Goal: Task Accomplishment & Management: Use online tool/utility

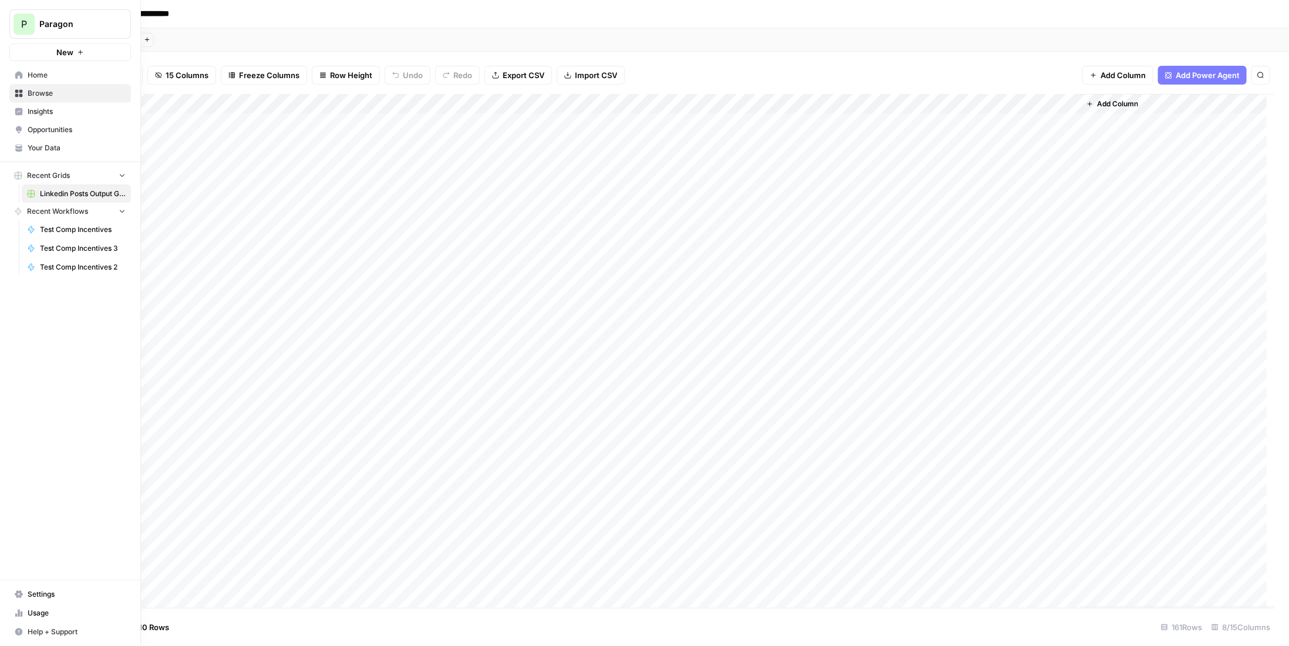
click at [12, 15] on button "P Paragon" at bounding box center [70, 23] width 122 height 29
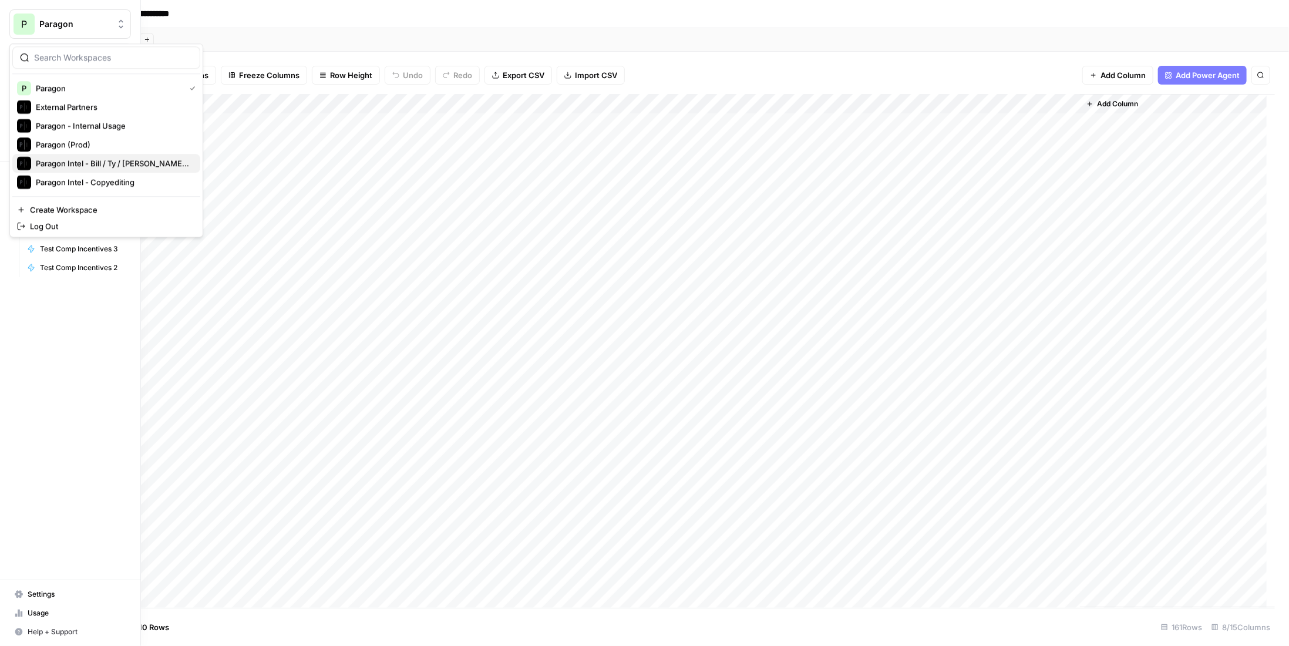
click at [127, 162] on span "Paragon Intel - Bill / Ty / [PERSON_NAME] R&D" at bounding box center [113, 163] width 155 height 12
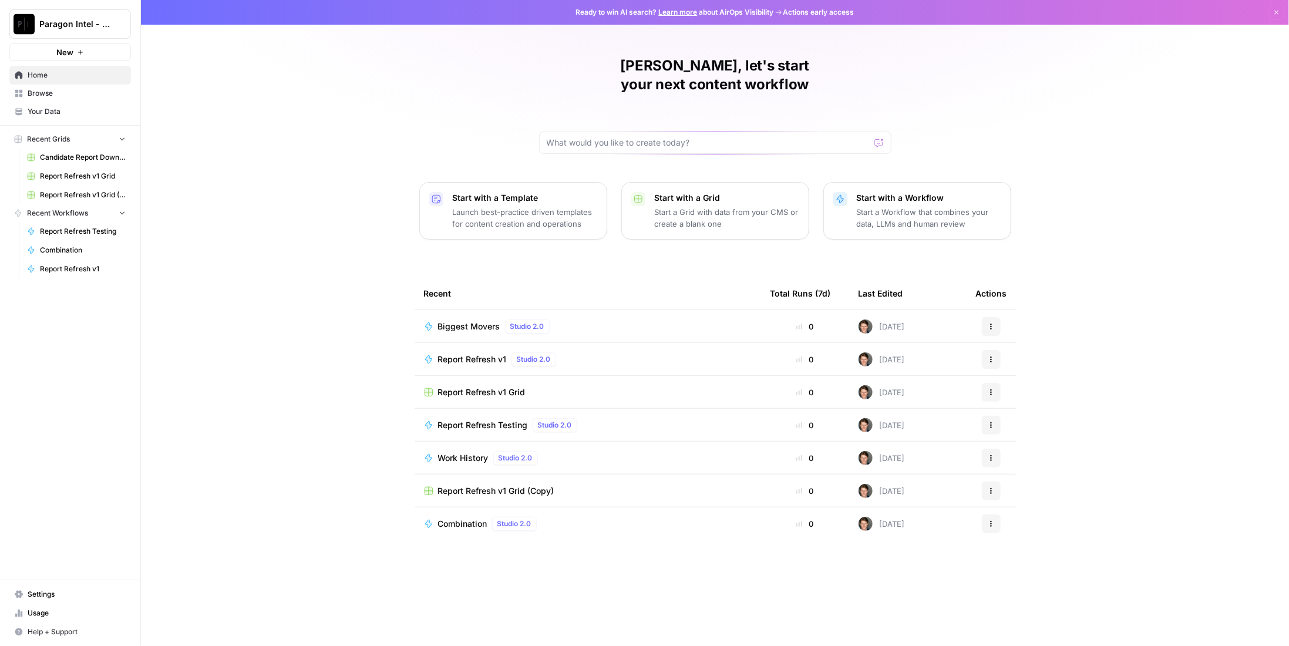
click at [62, 96] on span "Browse" at bounding box center [77, 93] width 98 height 11
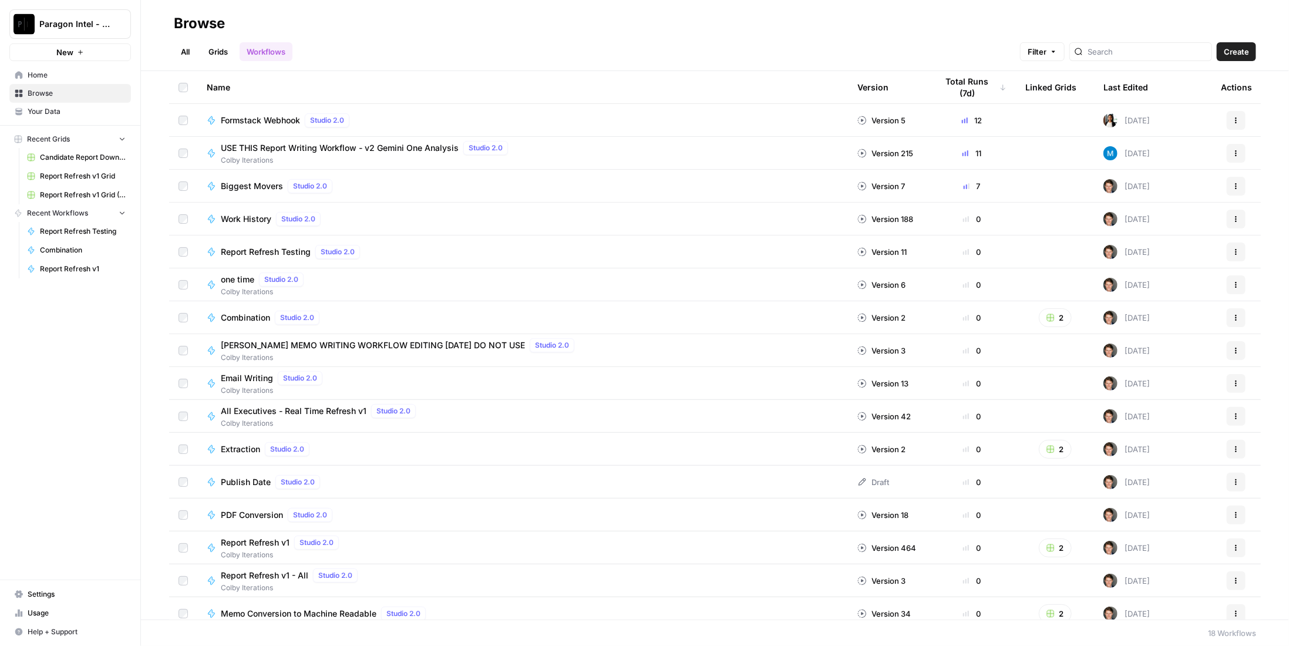
click at [210, 42] on div "All Grids Workflows Filter Create" at bounding box center [715, 47] width 1082 height 28
click at [210, 48] on link "Grids" at bounding box center [217, 51] width 33 height 19
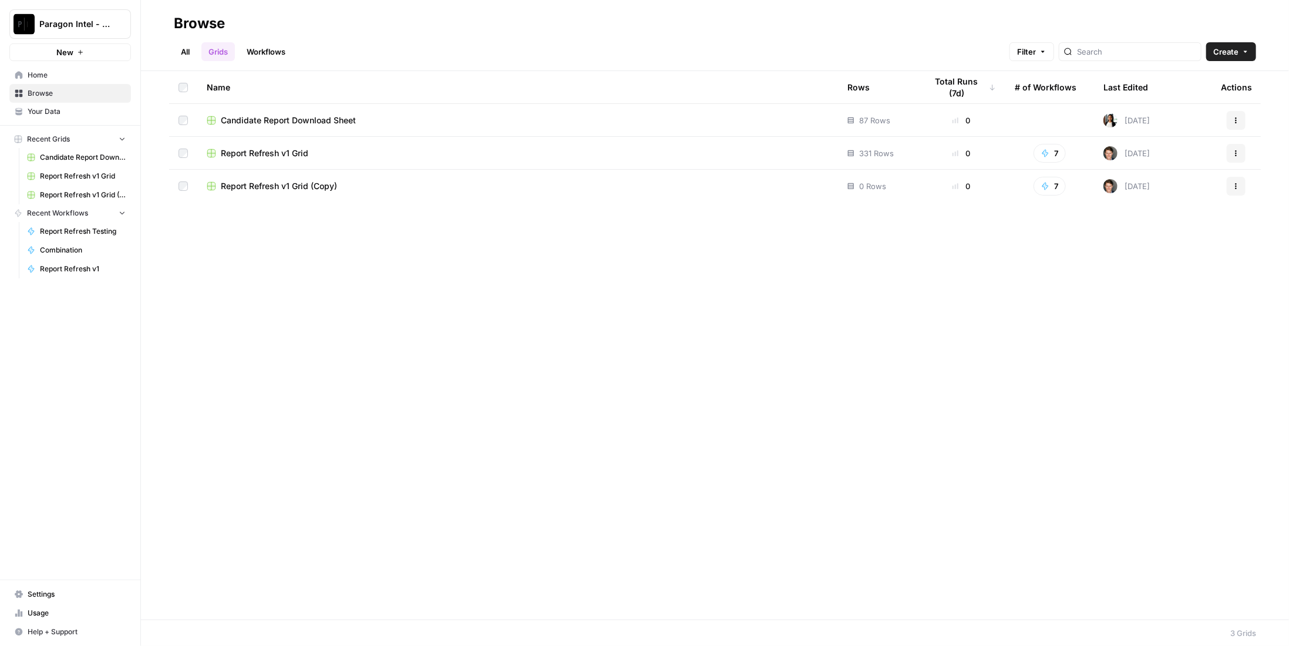
click at [312, 115] on span "Candidate Report Download Sheet" at bounding box center [288, 121] width 135 height 12
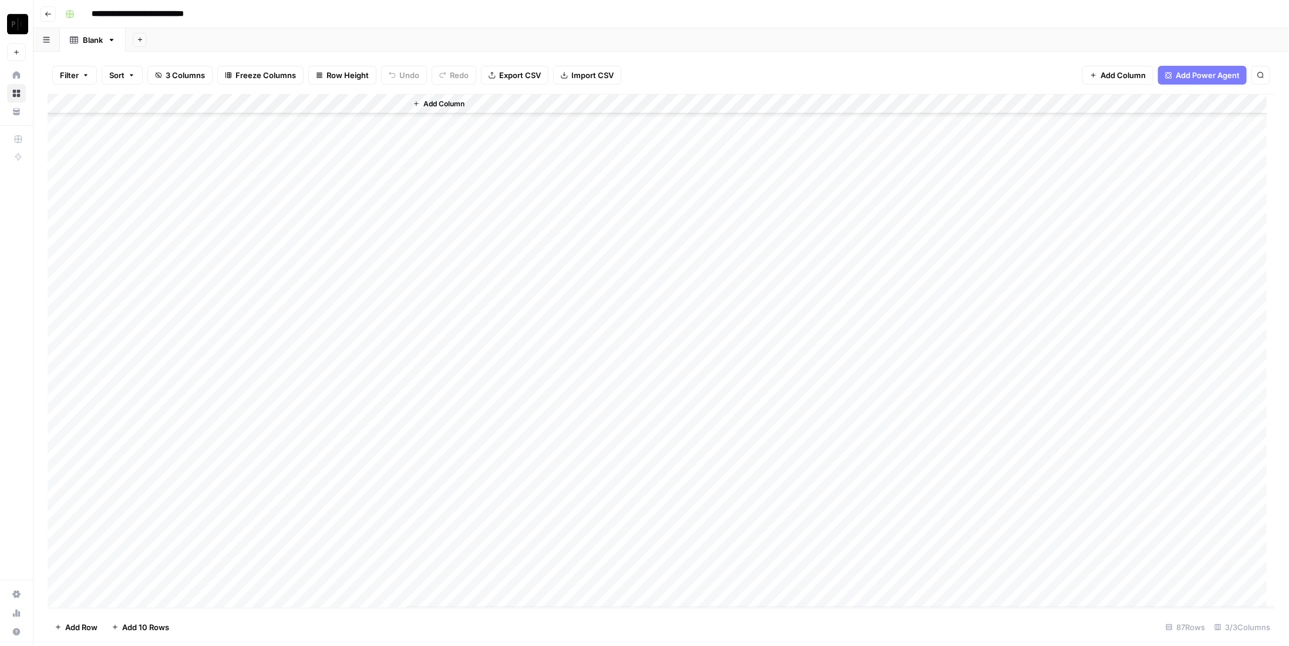
scroll to position [1262, 0]
click at [290, 495] on div "Add Column" at bounding box center [662, 351] width 1228 height 514
click at [290, 515] on div "Add Column" at bounding box center [662, 351] width 1228 height 514
click at [289, 540] on div "Add Column" at bounding box center [662, 351] width 1228 height 514
click at [291, 555] on div "Add Column" at bounding box center [662, 351] width 1228 height 514
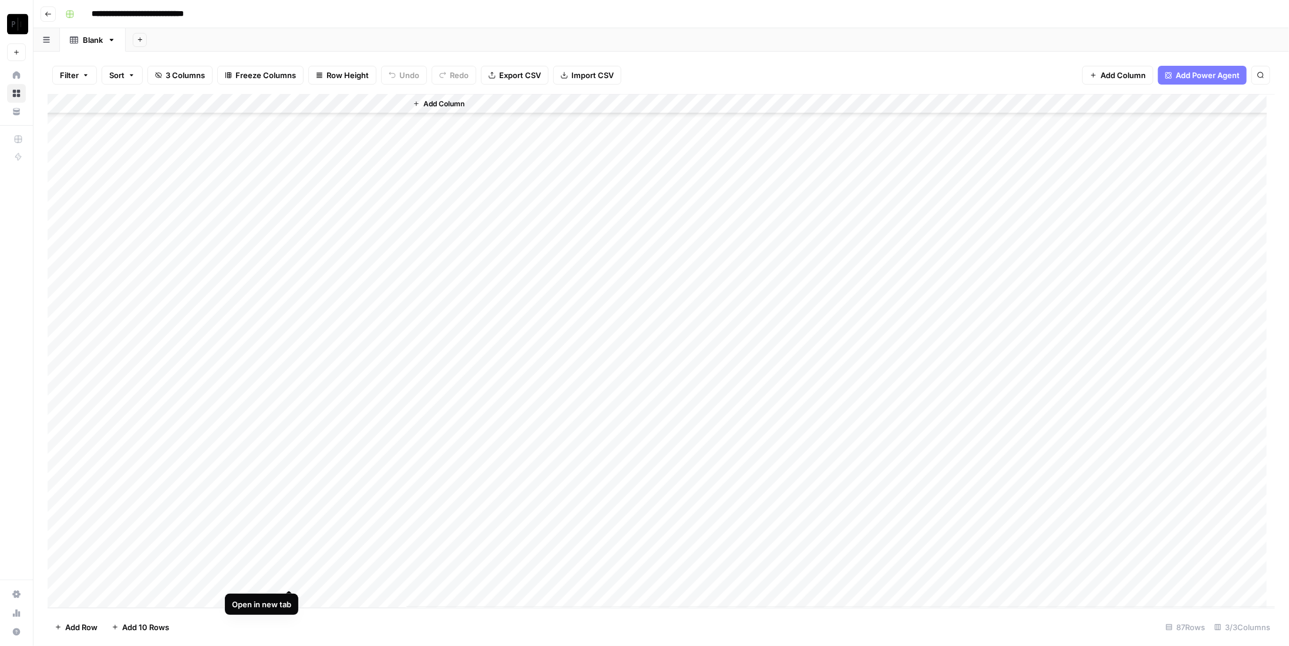
click at [291, 579] on div "Add Column" at bounding box center [662, 351] width 1228 height 514
